Goal: Information Seeking & Learning: Learn about a topic

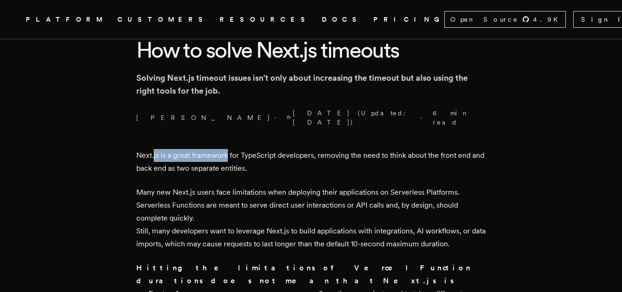
drag, startPoint x: 157, startPoint y: 147, endPoint x: 271, endPoint y: 154, distance: 114.4
click at [271, 154] on p "Next.js is a great framework for TypeScript developers, removing the need to th…" at bounding box center [311, 162] width 350 height 26
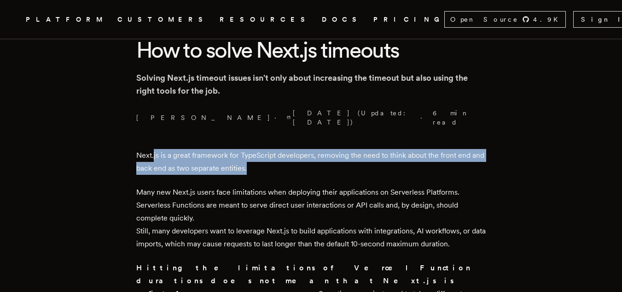
click at [271, 154] on p "Next.js is a great framework for TypeScript developers, removing the need to th…" at bounding box center [311, 162] width 350 height 26
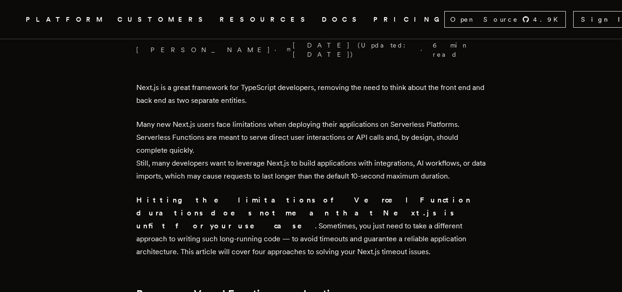
scroll to position [321, 0]
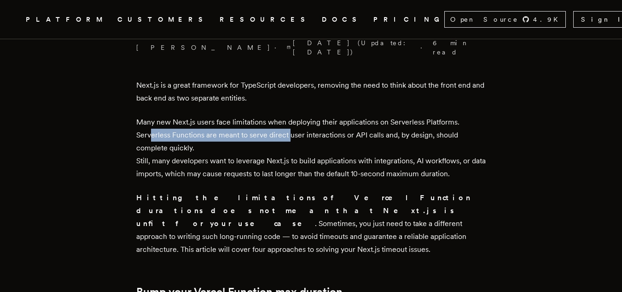
drag, startPoint x: 154, startPoint y: 126, endPoint x: 297, endPoint y: 124, distance: 142.8
click at [297, 124] on p "Many new Next.js users face limitations when deploying their applications on Se…" at bounding box center [311, 148] width 350 height 64
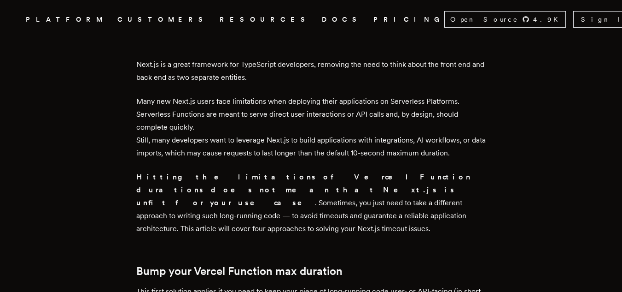
scroll to position [342, 0]
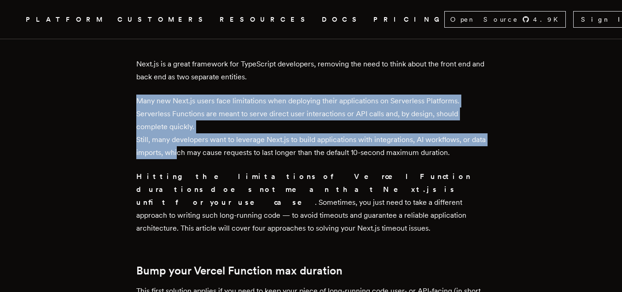
drag, startPoint x: 194, startPoint y: 137, endPoint x: 307, endPoint y: 119, distance: 113.8
click at [307, 119] on p "Many new Next.js users face limitations when deploying their applications on Se…" at bounding box center [311, 126] width 350 height 64
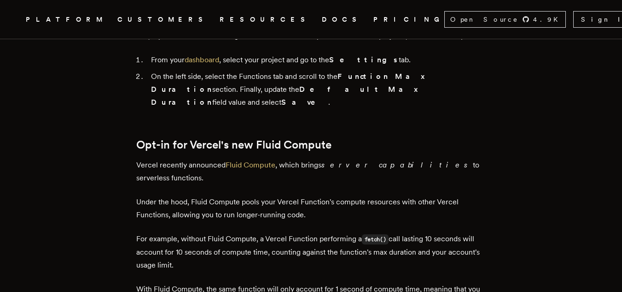
scroll to position [804, 0]
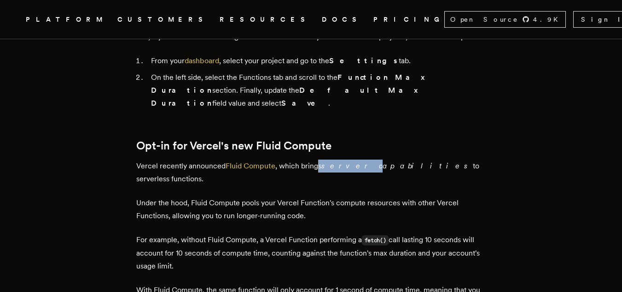
drag, startPoint x: 321, startPoint y: 126, endPoint x: 352, endPoint y: 128, distance: 30.5
click at [352, 159] on p "Vercel recently announced Fluid Compute , which brings server capabilities to s…" at bounding box center [311, 172] width 350 height 26
click at [352, 161] on em "server capabilities" at bounding box center [397, 165] width 152 height 9
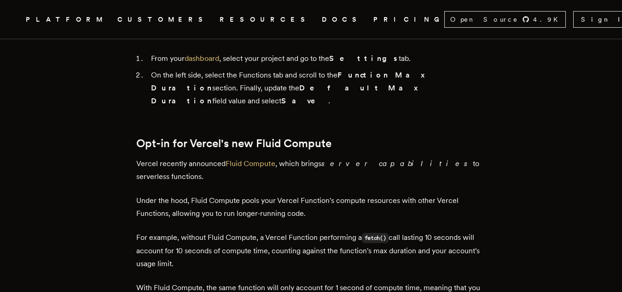
scroll to position [806, 0]
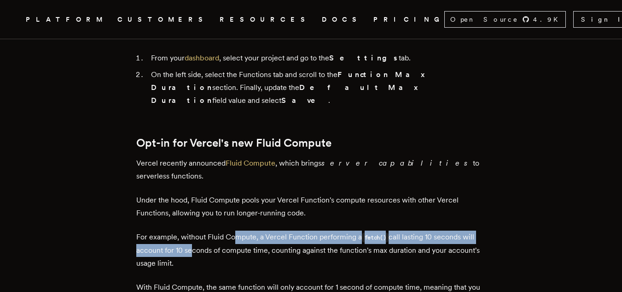
drag, startPoint x: 192, startPoint y: 196, endPoint x: 239, endPoint y: 192, distance: 46.2
click at [239, 230] on p "For example, without Fluid Compute, a Vercel Function performing a fetch() call…" at bounding box center [311, 249] width 350 height 39
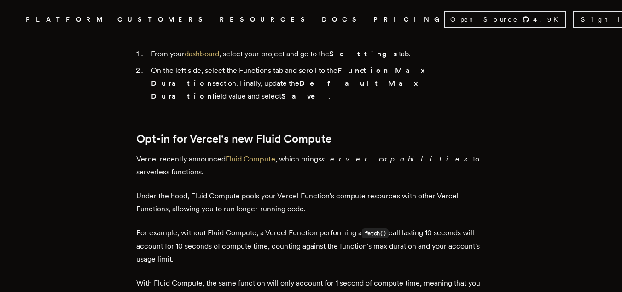
scroll to position [814, 0]
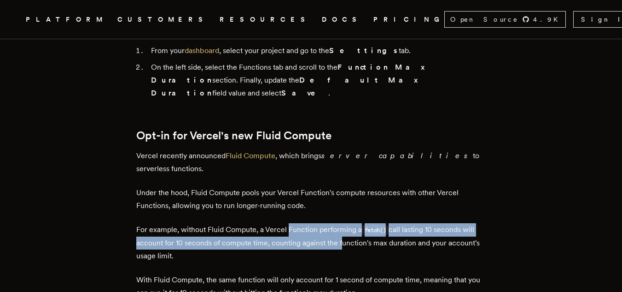
drag, startPoint x: 291, startPoint y: 186, endPoint x: 348, endPoint y: 200, distance: 59.3
click at [348, 223] on p "For example, without Fluid Compute, a Vercel Function performing a fetch() call…" at bounding box center [311, 242] width 350 height 39
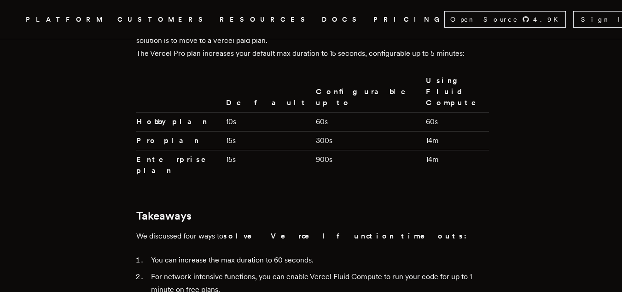
scroll to position [2224, 0]
